Goal: Use online tool/utility: Utilize a website feature to perform a specific function

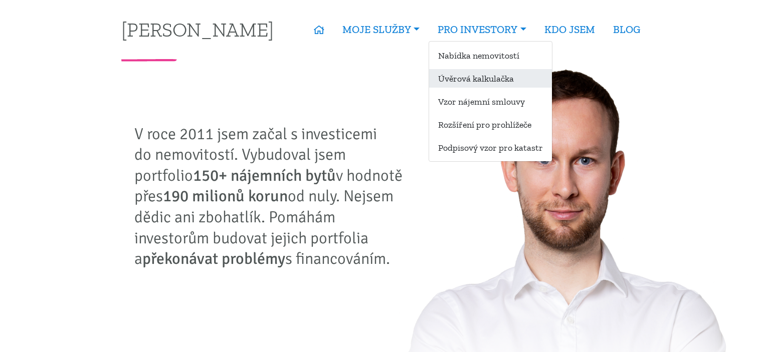
click at [470, 76] on link "Úvěrová kalkulačka" at bounding box center [490, 78] width 123 height 19
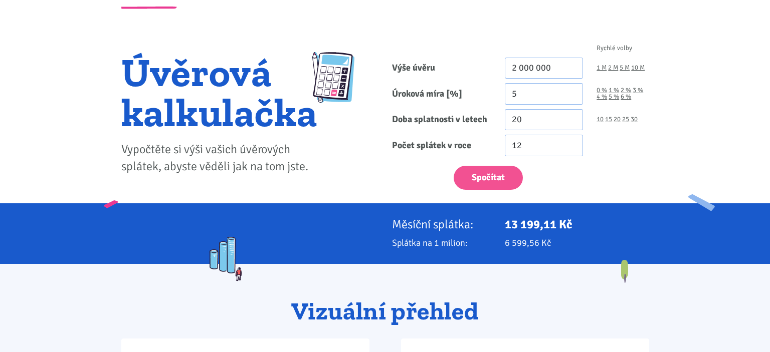
scroll to position [53, 0]
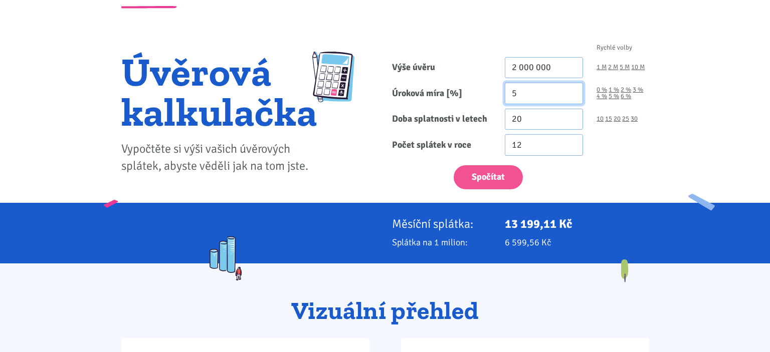
click at [526, 95] on input "5" at bounding box center [544, 94] width 79 height 22
type input "4.3"
click at [603, 66] on link "1 M" at bounding box center [601, 67] width 10 height 7
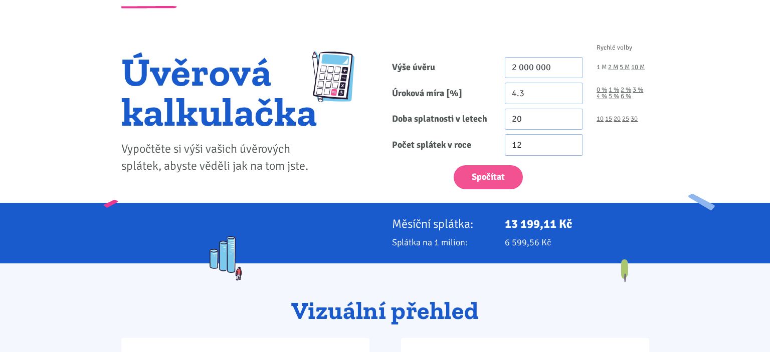
type input "1 000 000"
click at [634, 121] on link "30" at bounding box center [633, 119] width 7 height 7
type input "30"
click at [479, 178] on button "Spočítat" at bounding box center [488, 177] width 69 height 25
type input "1000000"
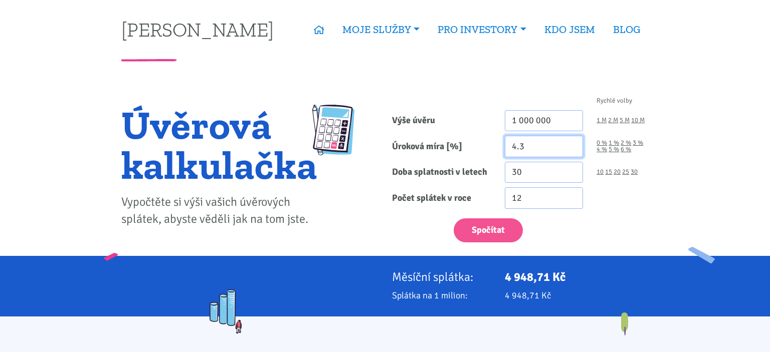
click at [528, 149] on input "4.3" at bounding box center [544, 147] width 79 height 22
type input "4.2"
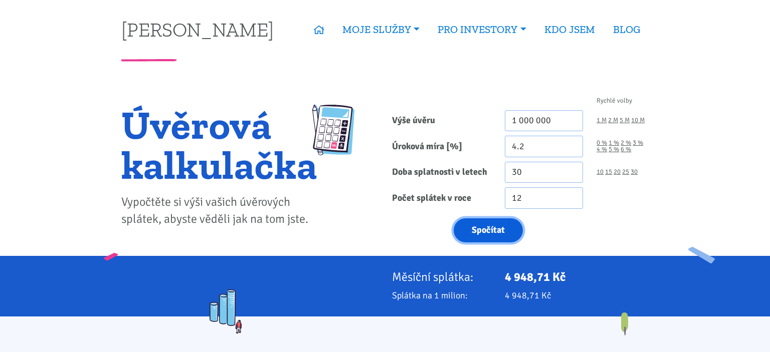
click at [490, 234] on button "Spočítat" at bounding box center [488, 231] width 69 height 25
type input "1000000"
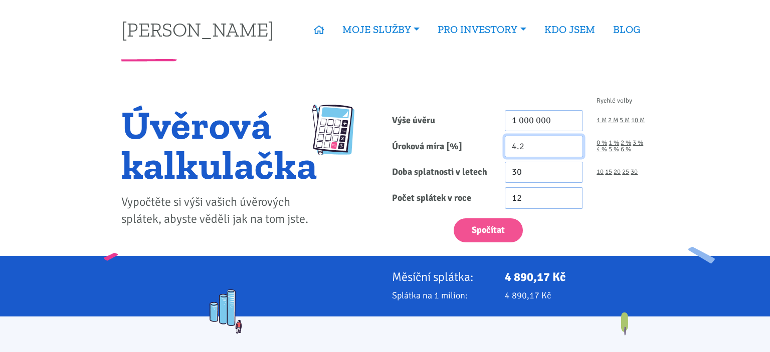
click at [527, 140] on input "4.2" at bounding box center [544, 147] width 79 height 22
type input "4.1"
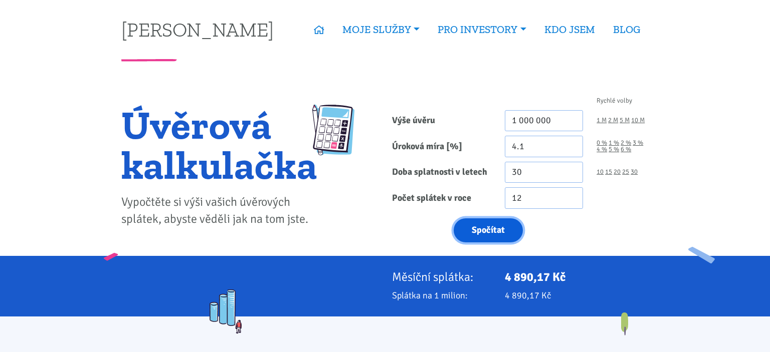
click at [470, 242] on button "Spočítat" at bounding box center [488, 231] width 69 height 25
type input "1000000"
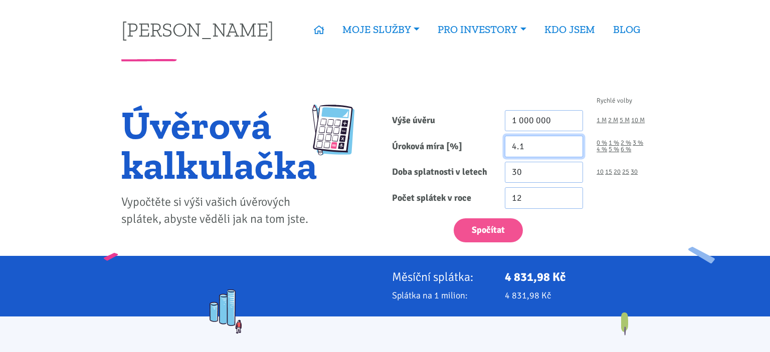
click at [529, 149] on input "4.1" at bounding box center [544, 147] width 79 height 22
type input "4.3"
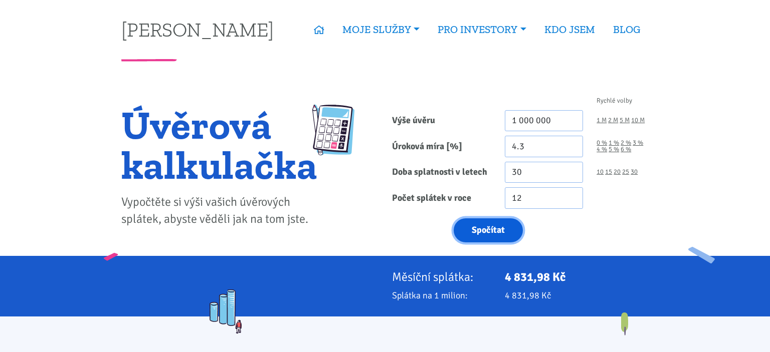
click at [492, 234] on button "Spočítat" at bounding box center [488, 231] width 69 height 25
type input "1000000"
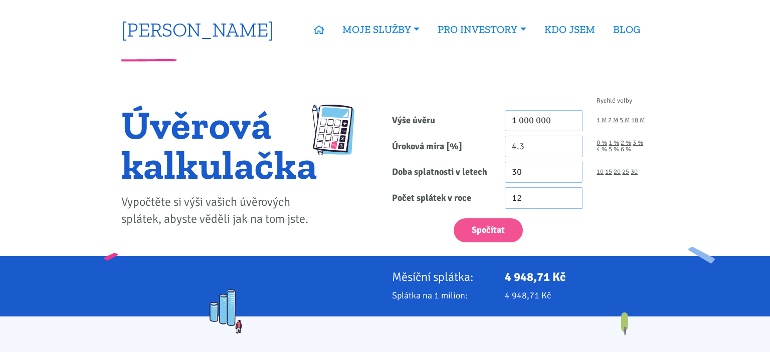
click at [179, 20] on link "[PERSON_NAME]" at bounding box center [197, 30] width 152 height 20
